Goal: Task Accomplishment & Management: Manage account settings

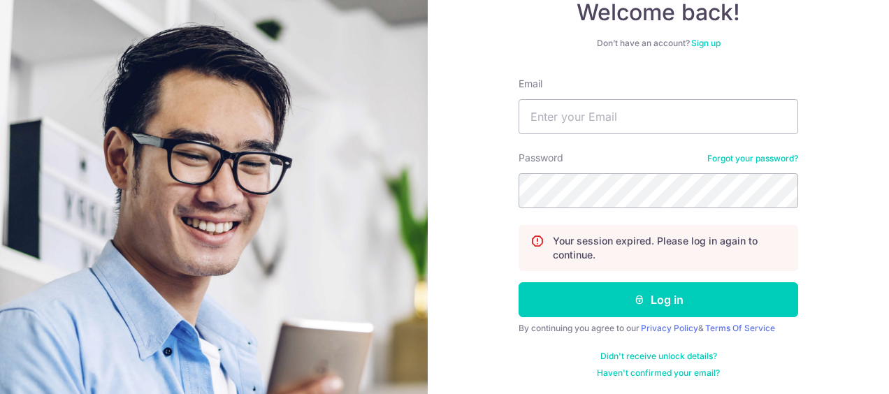
scroll to position [147, 0]
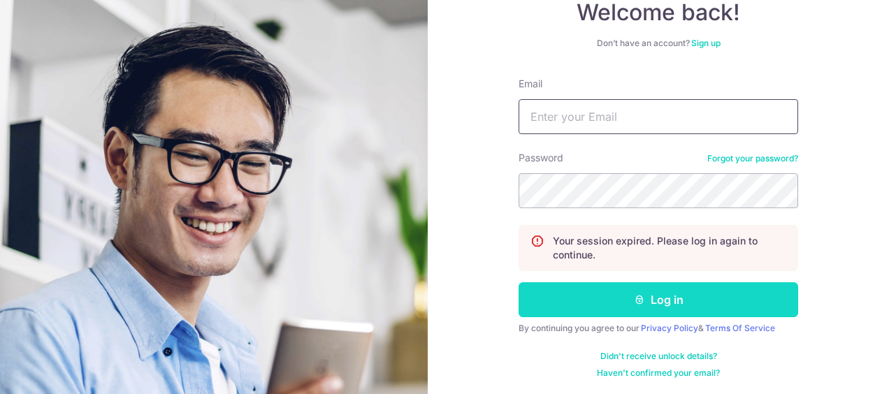
type input "[EMAIL_ADDRESS][DOMAIN_NAME]"
click at [643, 299] on button "Log in" at bounding box center [659, 299] width 280 height 35
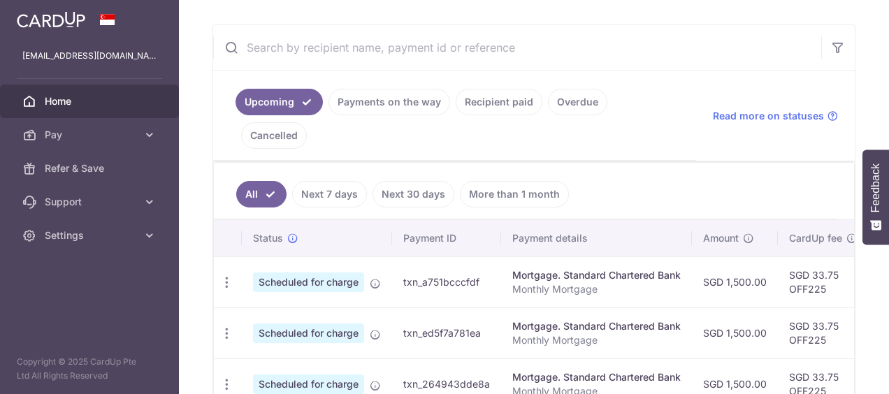
scroll to position [280, 0]
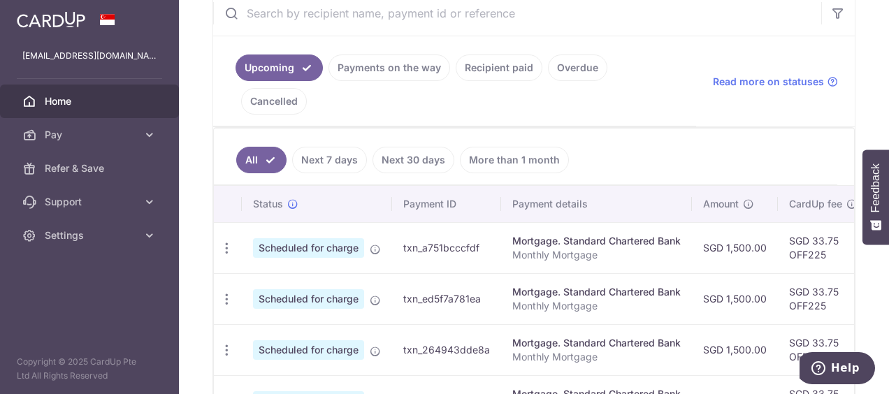
click at [405, 73] on link "Payments on the way" at bounding box center [390, 68] width 122 height 27
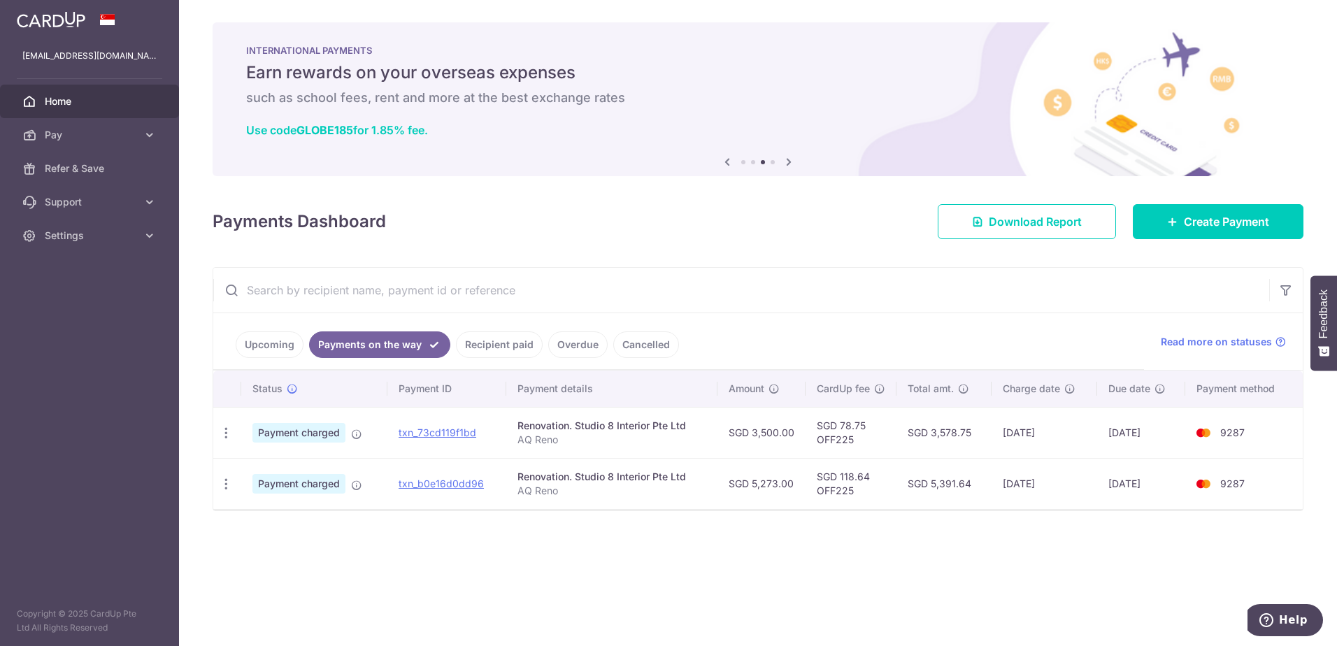
scroll to position [0, 0]
